Goal: Task Accomplishment & Management: Complete application form

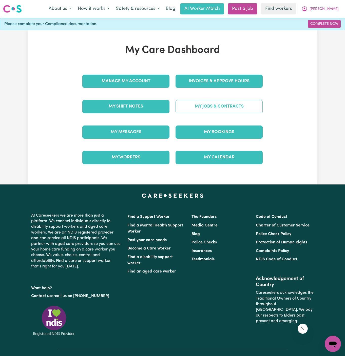
click at [229, 111] on link "My Jobs & Contracts" at bounding box center [218, 106] width 87 height 13
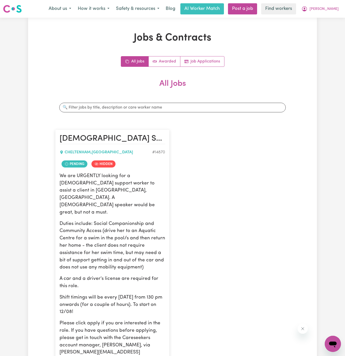
scroll to position [90, 0]
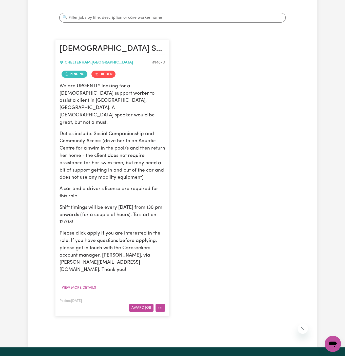
click at [161, 304] on button "More options" at bounding box center [160, 308] width 10 height 8
click at [190, 314] on link "View/Edit Contract" at bounding box center [180, 319] width 49 height 10
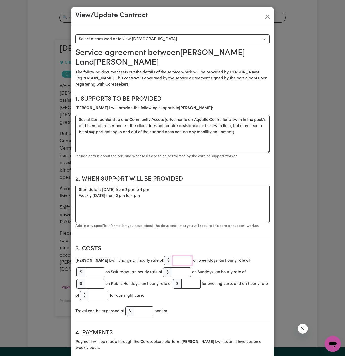
click at [173, 261] on input "number" at bounding box center [182, 261] width 19 height 10
type input "55"
click at [189, 212] on textarea "Start date is [DATE] from 2 pm to 4 pm Weekly [DATE] from 2 pm to 4 pm" at bounding box center [172, 204] width 194 height 38
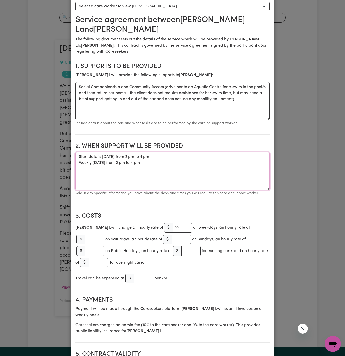
scroll to position [39, 0]
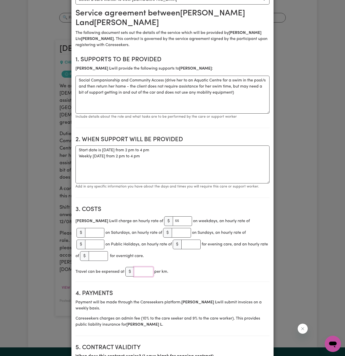
click at [145, 267] on input "number" at bounding box center [143, 272] width 19 height 10
type input "1"
click at [201, 267] on div "Travel can be expensed at $ 1 per km." at bounding box center [172, 272] width 194 height 12
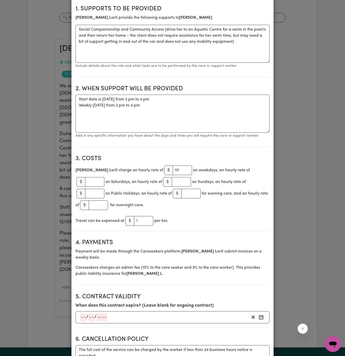
scroll to position [94, 0]
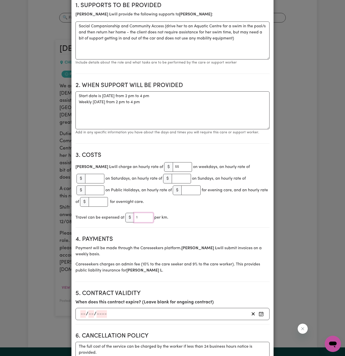
click at [141, 213] on input "1" at bounding box center [143, 218] width 19 height 10
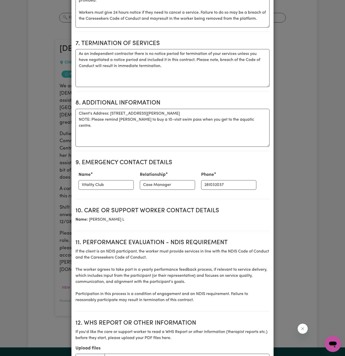
scroll to position [524, 0]
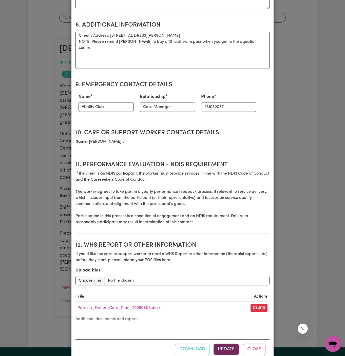
click at [224, 344] on button "Update" at bounding box center [225, 349] width 25 height 11
click at [223, 344] on button "Update" at bounding box center [225, 349] width 25 height 11
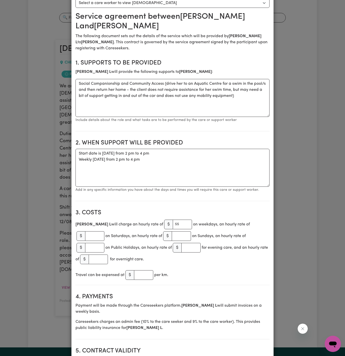
scroll to position [0, 0]
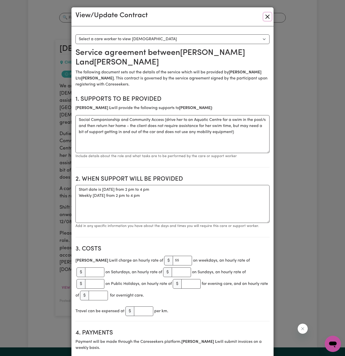
click at [265, 16] on button "Close" at bounding box center [267, 17] width 8 height 8
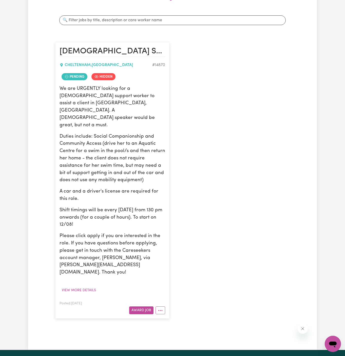
click at [292, 45] on div "Jobs & Contracts All Jobs Awarded Job Applications All Jobs Search jobs [DEMOGR…" at bounding box center [172, 140] width 240 height 391
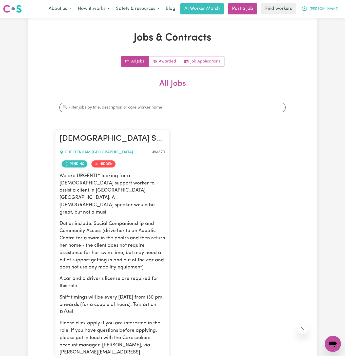
click at [332, 7] on span "[PERSON_NAME]" at bounding box center [323, 9] width 29 height 6
click at [327, 23] on link "My Dashboard" at bounding box center [321, 20] width 40 height 10
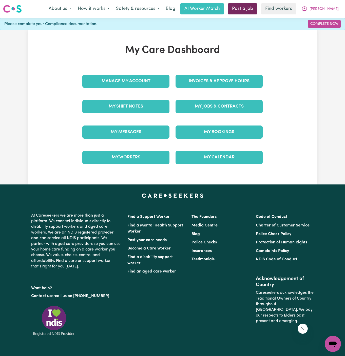
click at [257, 12] on link "Post a job" at bounding box center [242, 8] width 29 height 11
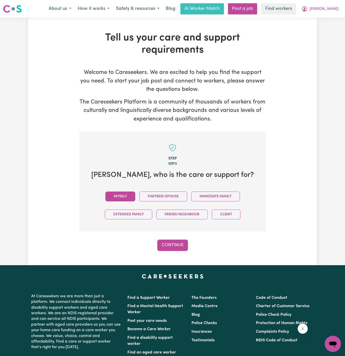
click at [119, 199] on button "Myself" at bounding box center [120, 197] width 30 height 10
click at [180, 246] on button "Continue" at bounding box center [172, 245] width 31 height 11
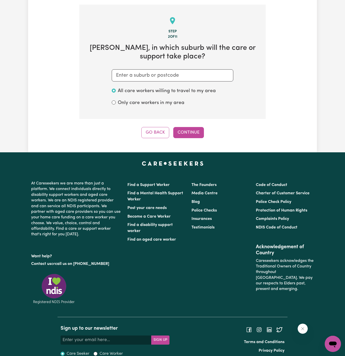
scroll to position [131, 0]
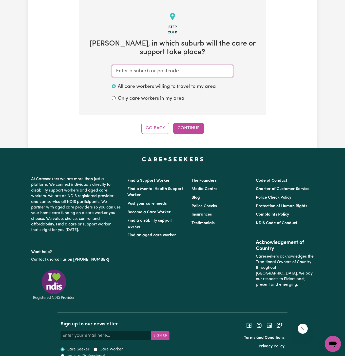
click at [166, 74] on input "text" at bounding box center [172, 71] width 121 height 12
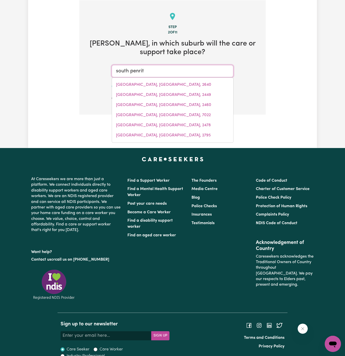
type input "[GEOGRAPHIC_DATA]"
type input "[GEOGRAPHIC_DATA], [GEOGRAPHIC_DATA], 2750"
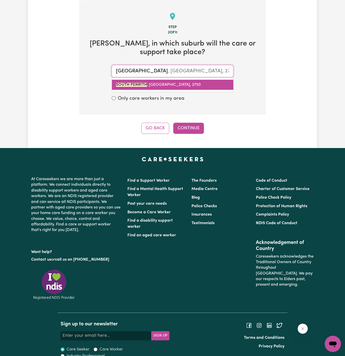
click at [211, 83] on link "[GEOGRAPHIC_DATA] , [GEOGRAPHIC_DATA], 2750" at bounding box center [172, 85] width 121 height 10
type input "[GEOGRAPHIC_DATA], [GEOGRAPHIC_DATA], 2750"
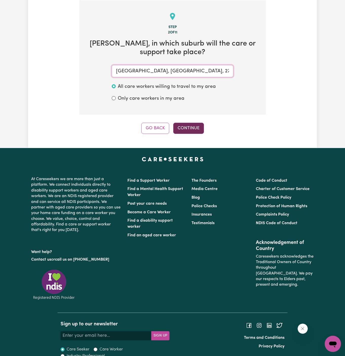
type input "[GEOGRAPHIC_DATA], [GEOGRAPHIC_DATA], 2750"
click at [188, 127] on button "Continue" at bounding box center [188, 128] width 31 height 11
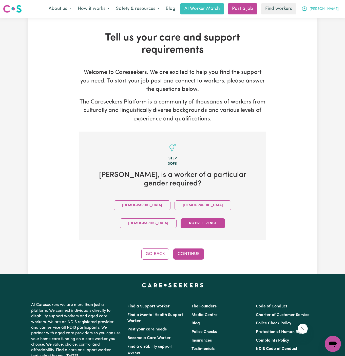
click at [329, 10] on span "[PERSON_NAME]" at bounding box center [323, 9] width 29 height 6
click at [329, 19] on link "My Dashboard" at bounding box center [321, 20] width 40 height 10
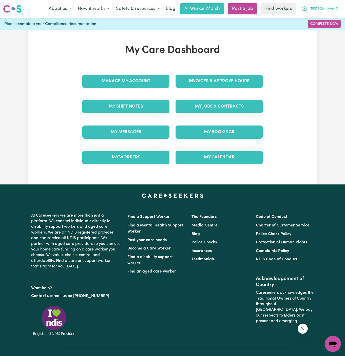
click at [332, 11] on span "[PERSON_NAME]" at bounding box center [323, 9] width 29 height 6
click at [329, 26] on link "Logout" at bounding box center [321, 29] width 40 height 10
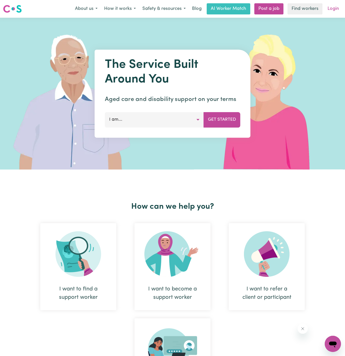
click at [332, 11] on link "Login" at bounding box center [332, 8] width 17 height 11
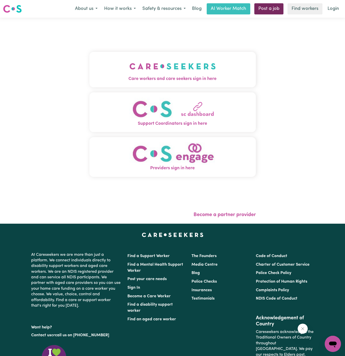
click at [273, 8] on link "Post a job" at bounding box center [268, 8] width 29 height 11
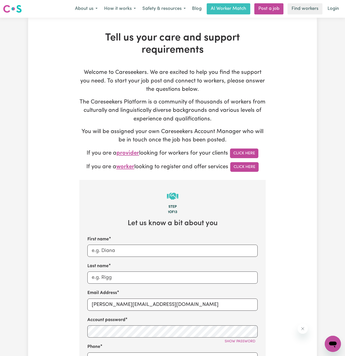
scroll to position [92, 0]
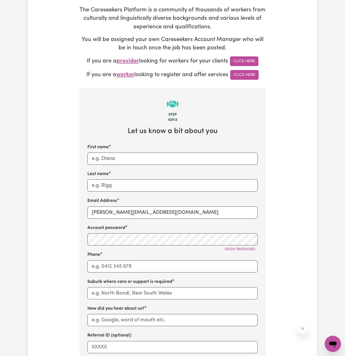
click at [114, 227] on label "Account password" at bounding box center [106, 228] width 38 height 7
drag, startPoint x: 104, startPoint y: 213, endPoint x: 193, endPoint y: 212, distance: 89.1
click at [193, 212] on input "[PERSON_NAME][EMAIL_ADDRESS][DOMAIN_NAME]" at bounding box center [172, 213] width 170 height 12
click at [227, 250] on span "Show password" at bounding box center [239, 250] width 31 height 4
click at [280, 240] on div "Tell us your care and support requirements Welcome to Careseekers. We are excit…" at bounding box center [172, 214] width 289 height 548
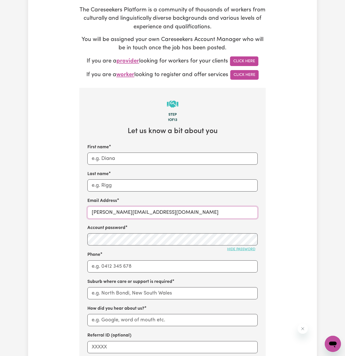
click at [150, 213] on input "[PERSON_NAME][EMAIL_ADDRESS][DOMAIN_NAME]" at bounding box center [172, 213] width 170 height 12
paste input "EKWeRFamily"
type input "[EMAIL_ADDRESS][DOMAIN_NAME]"
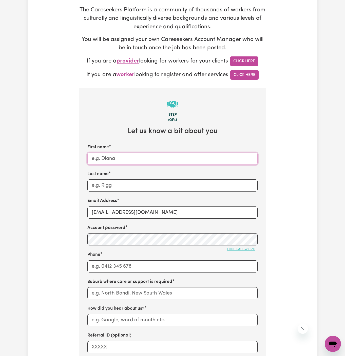
click at [137, 155] on input "First name" at bounding box center [172, 159] width 170 height 12
click at [137, 157] on input "First name" at bounding box center [172, 159] width 170 height 12
type input "E.K"
click at [129, 186] on input "Last name" at bounding box center [172, 185] width 170 height 12
click at [154, 179] on input "Last name" at bounding box center [172, 185] width 170 height 12
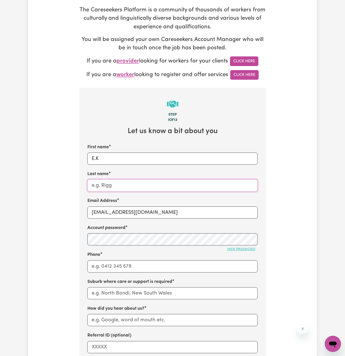
click at [154, 179] on input "Last name" at bounding box center [172, 185] width 170 height 12
paste input "We R Family"
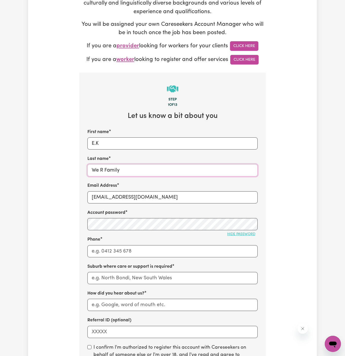
scroll to position [116, 0]
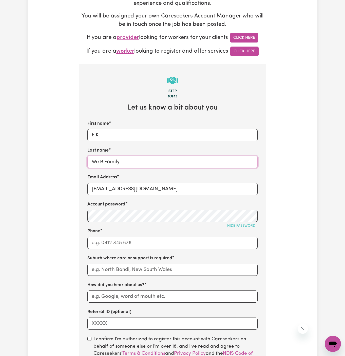
type input "We R Family"
click at [137, 236] on div "Phone" at bounding box center [172, 238] width 170 height 21
click at [138, 243] on input "Phone" at bounding box center [172, 243] width 170 height 12
type input "1300765465"
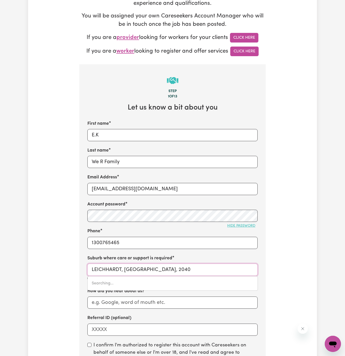
click at [163, 266] on input "LEICHHARDT, [GEOGRAPHIC_DATA], 2040" at bounding box center [172, 270] width 170 height 12
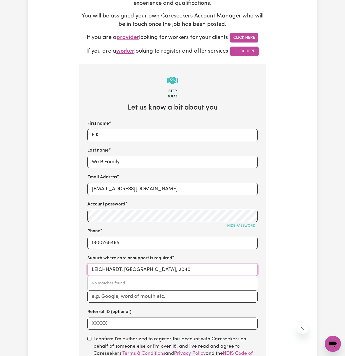
click at [157, 268] on input "LEICHHARDT, [GEOGRAPHIC_DATA], 2040" at bounding box center [172, 270] width 170 height 12
paste input "[GEOGRAPHIC_DATA],"
type input "[GEOGRAPHIC_DATA]"
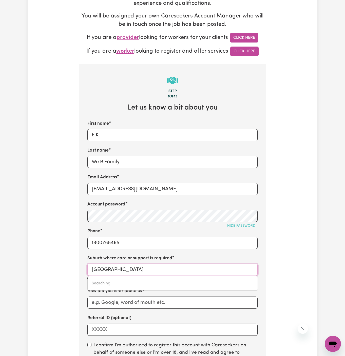
type input "[GEOGRAPHIC_DATA], [GEOGRAPHIC_DATA], 2750"
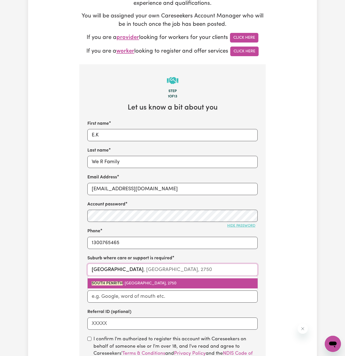
click at [128, 284] on span "[GEOGRAPHIC_DATA] , [GEOGRAPHIC_DATA], 2750" at bounding box center [134, 283] width 85 height 4
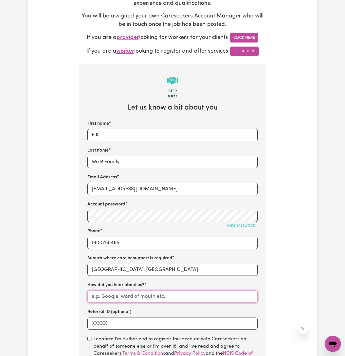
click at [136, 294] on input "How did you hear about us?" at bounding box center [172, 297] width 170 height 12
drag, startPoint x: 143, startPoint y: 159, endPoint x: 54, endPoint y: 165, distance: 89.0
click at [54, 165] on div "Tell us your care and support requirements Welcome to Careseekers. We are excit…" at bounding box center [172, 190] width 289 height 548
click at [136, 297] on input "How did you hear about us?" at bounding box center [172, 297] width 170 height 12
paste input "We R Family"
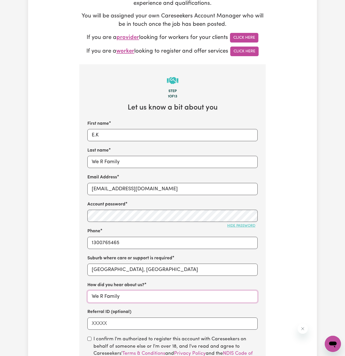
click at [136, 297] on input "We R Family" at bounding box center [172, 297] width 170 height 12
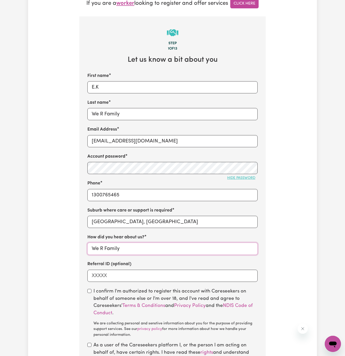
type input "We R Family"
click at [90, 291] on input "checkbox" at bounding box center [89, 291] width 4 height 4
checkbox input "true"
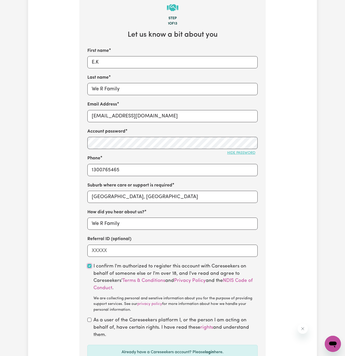
scroll to position [207, 0]
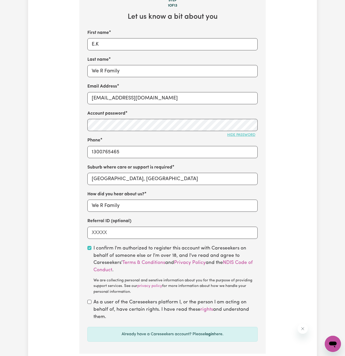
click at [89, 299] on div "As a user of the Careseekers platform I, or the person I am acting on behalf of…" at bounding box center [172, 310] width 170 height 22
click at [90, 303] on input "checkbox" at bounding box center [89, 302] width 4 height 4
checkbox input "true"
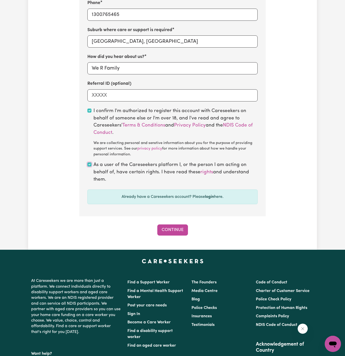
scroll to position [374, 0]
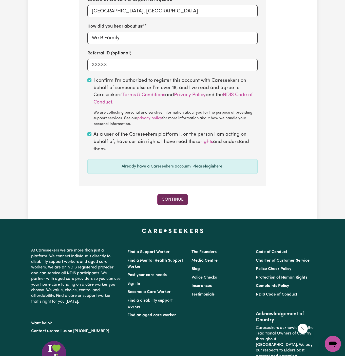
click at [171, 202] on button "Continue" at bounding box center [172, 199] width 31 height 11
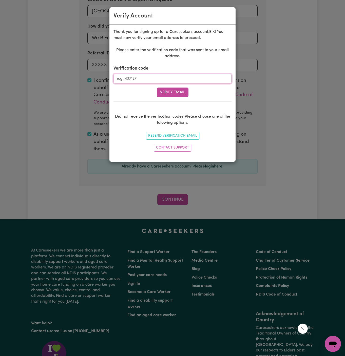
click at [184, 78] on input "Verification code" at bounding box center [172, 79] width 118 height 10
paste input "094841"
type input "094841"
click at [176, 93] on button "Verify Email" at bounding box center [173, 93] width 32 height 10
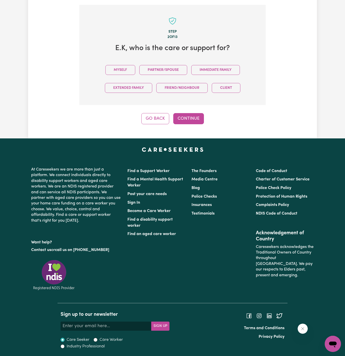
scroll to position [174, 0]
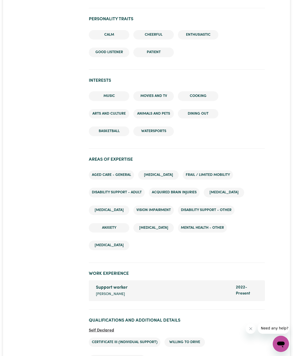
scroll to position [596, 0]
